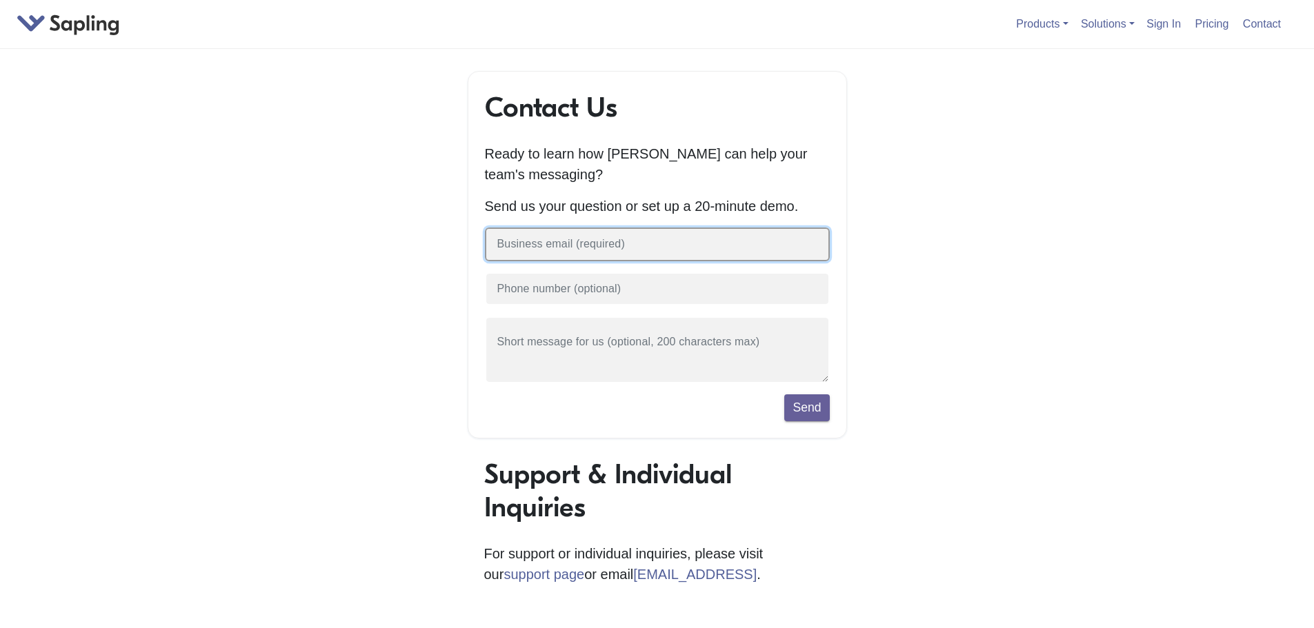
click at [618, 248] on input "text" at bounding box center [657, 245] width 345 height 34
type input "[EMAIL_ADDRESS][DOMAIN_NAME]"
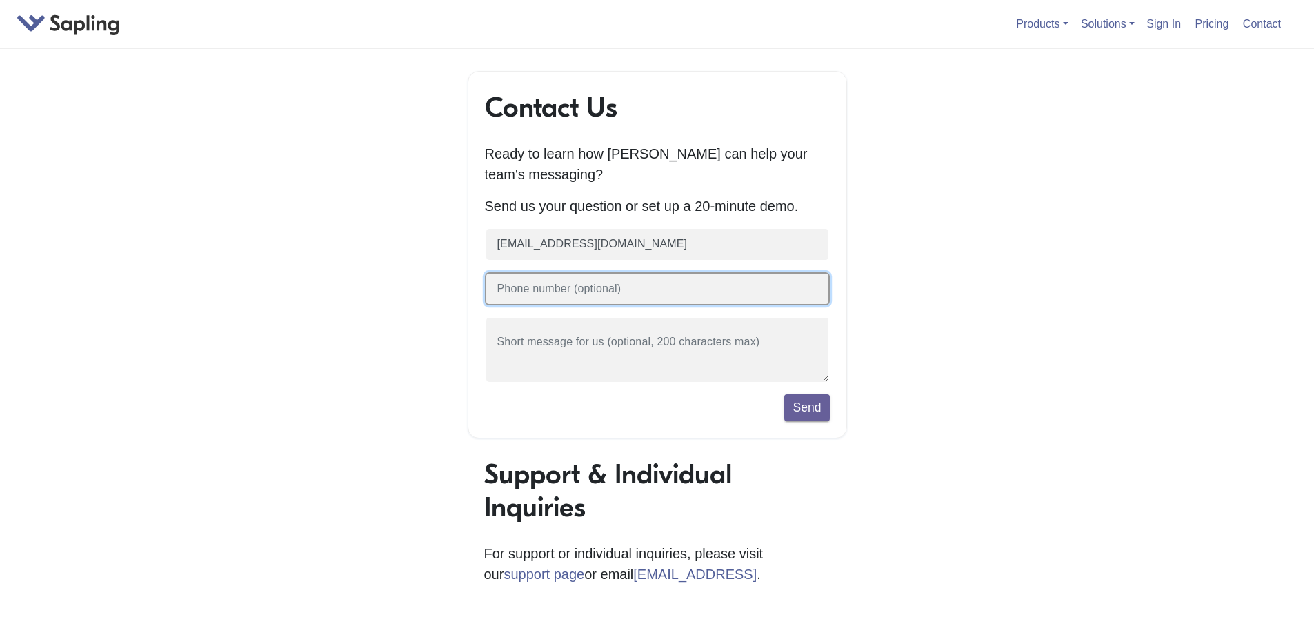
type input "09175990430"
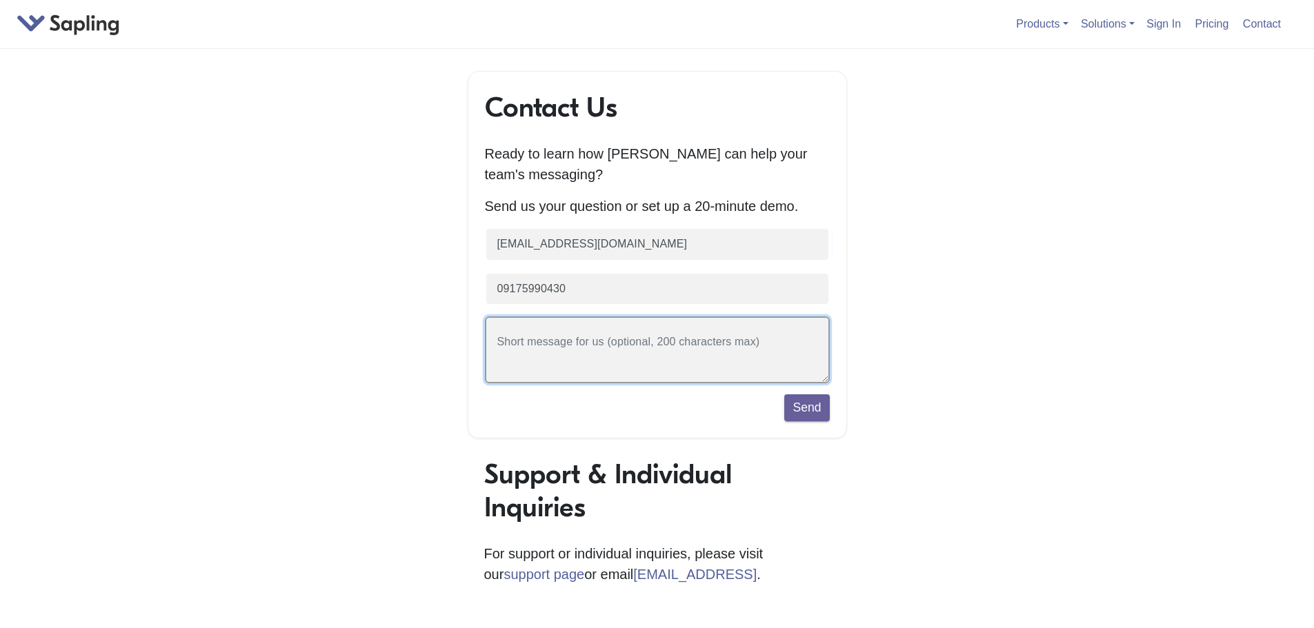
click at [643, 360] on textarea at bounding box center [657, 350] width 345 height 67
type textarea "I'd like to try the rephrasing module"
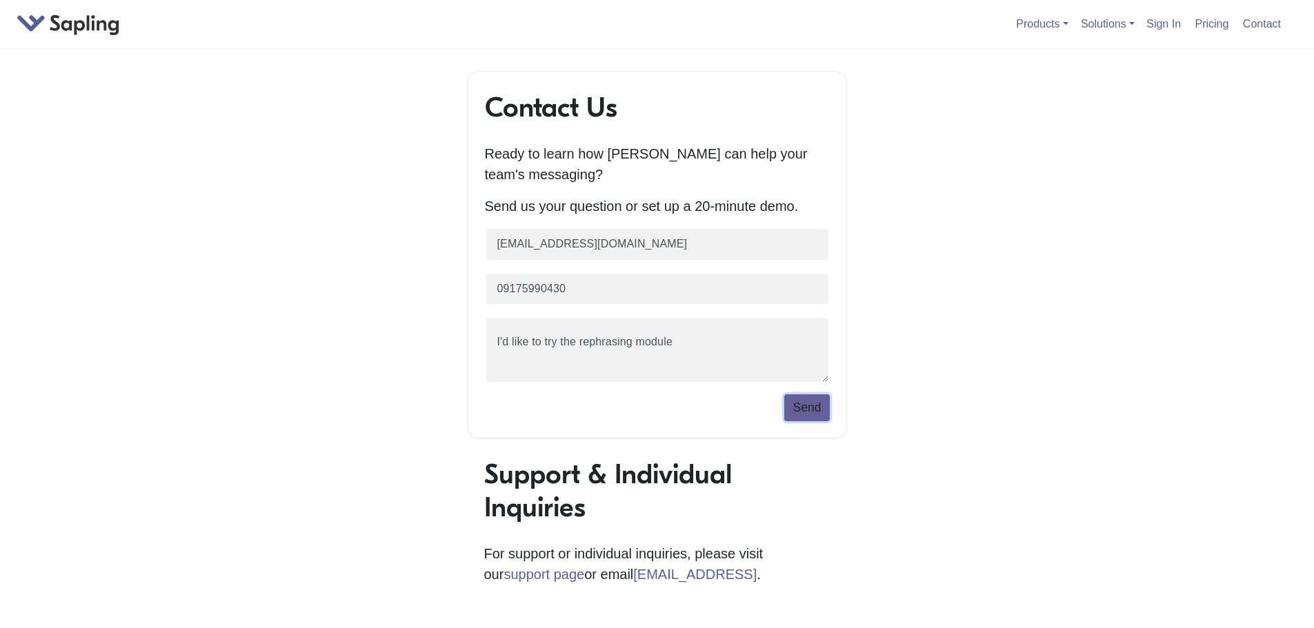
click at [818, 405] on button "Send" at bounding box center [806, 408] width 45 height 26
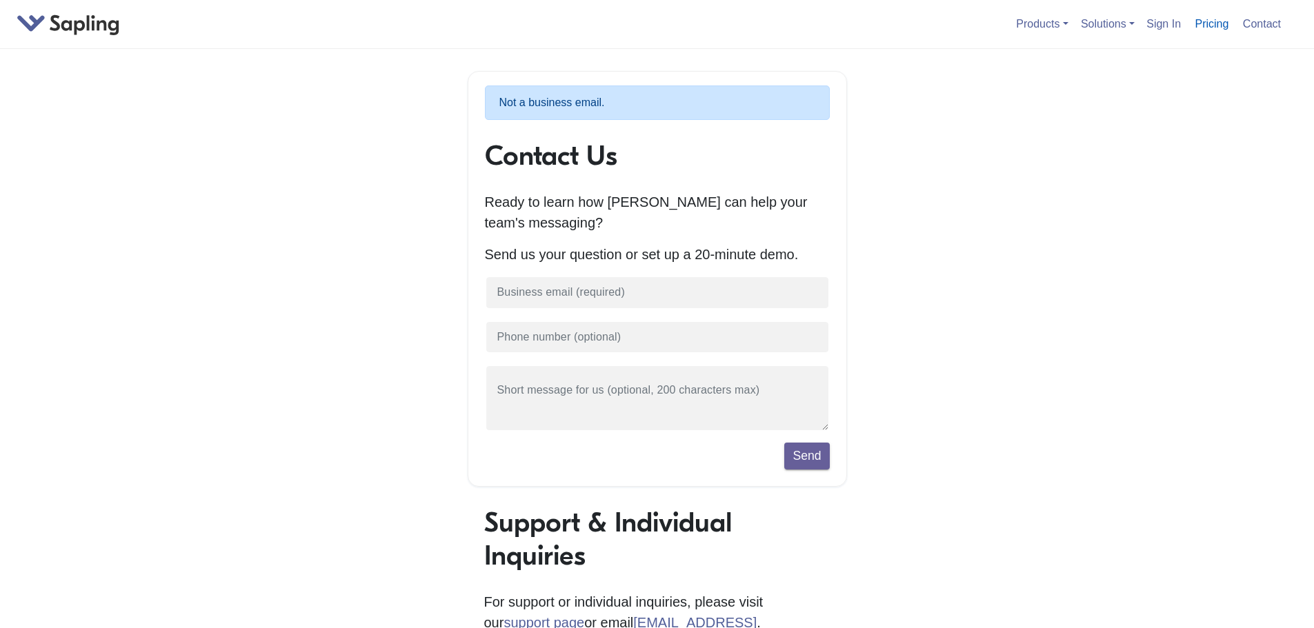
click at [1203, 35] on link "Pricing" at bounding box center [1212, 23] width 45 height 23
